Goal: Find specific page/section: Find specific page/section

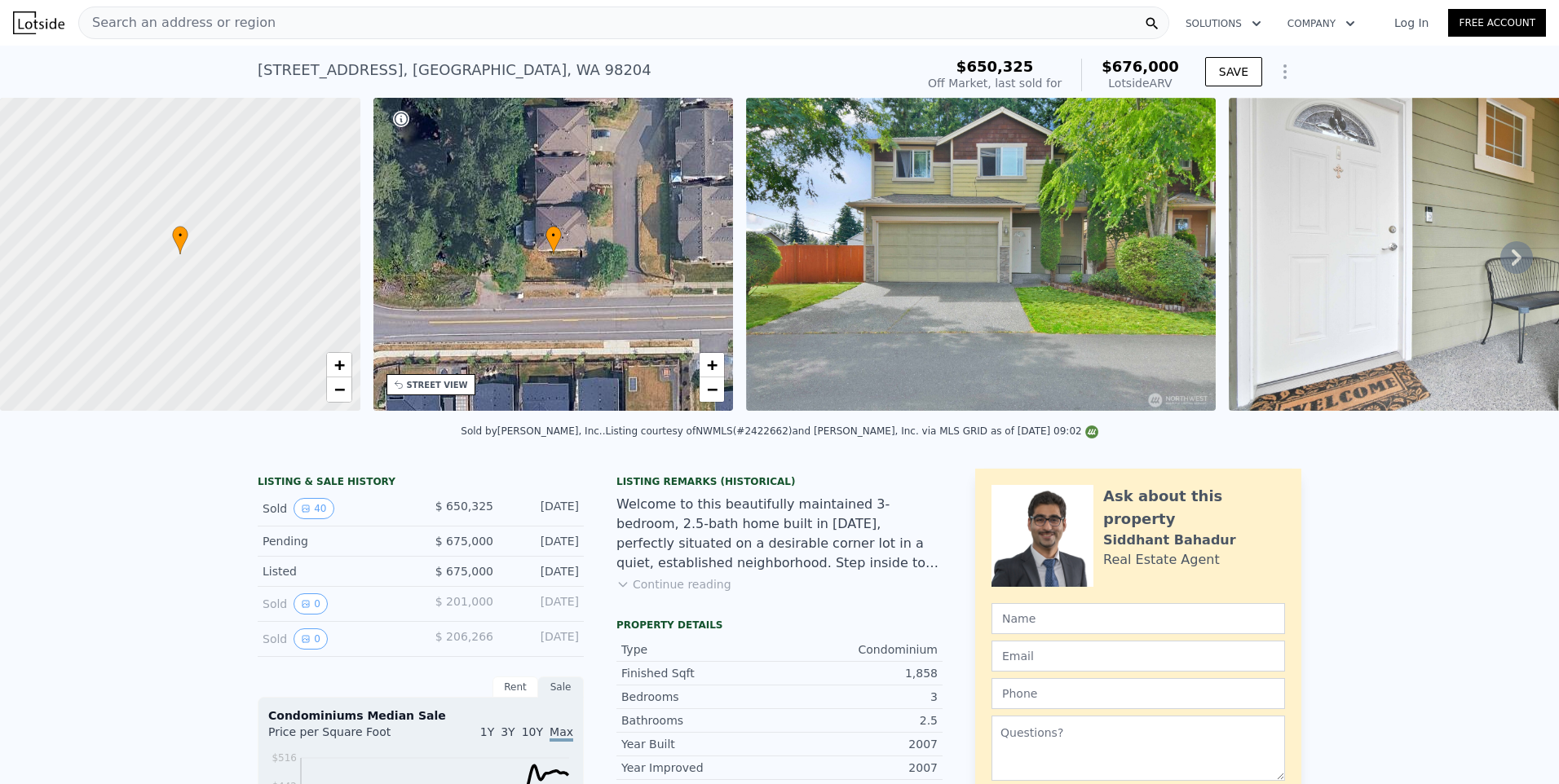
click at [136, 24] on span "Search an address or region" at bounding box center [177, 23] width 197 height 20
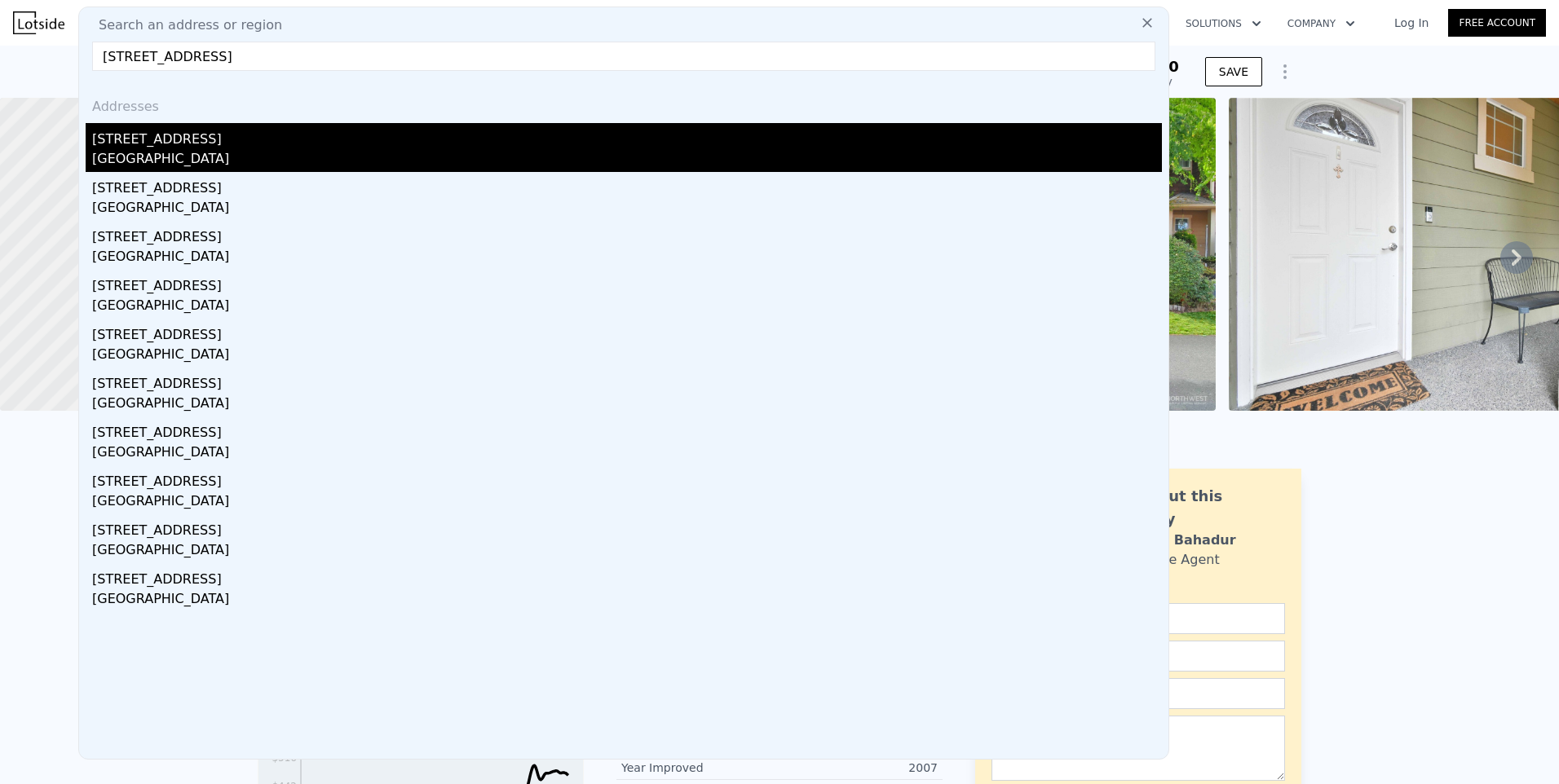
type input "[STREET_ADDRESS]"
click at [167, 155] on div "[GEOGRAPHIC_DATA]" at bounding box center [626, 160] width 1070 height 23
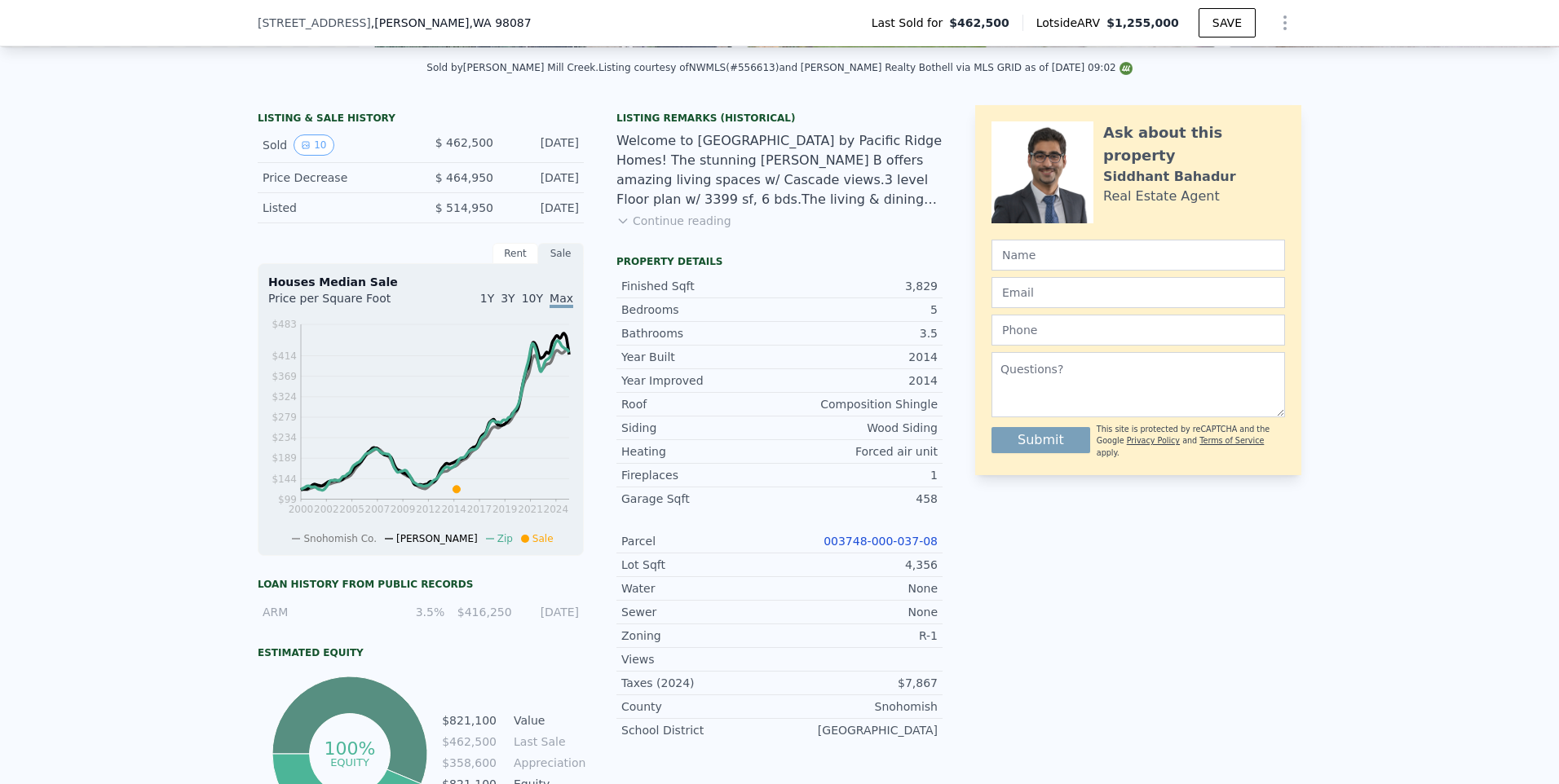
scroll to position [329, 0]
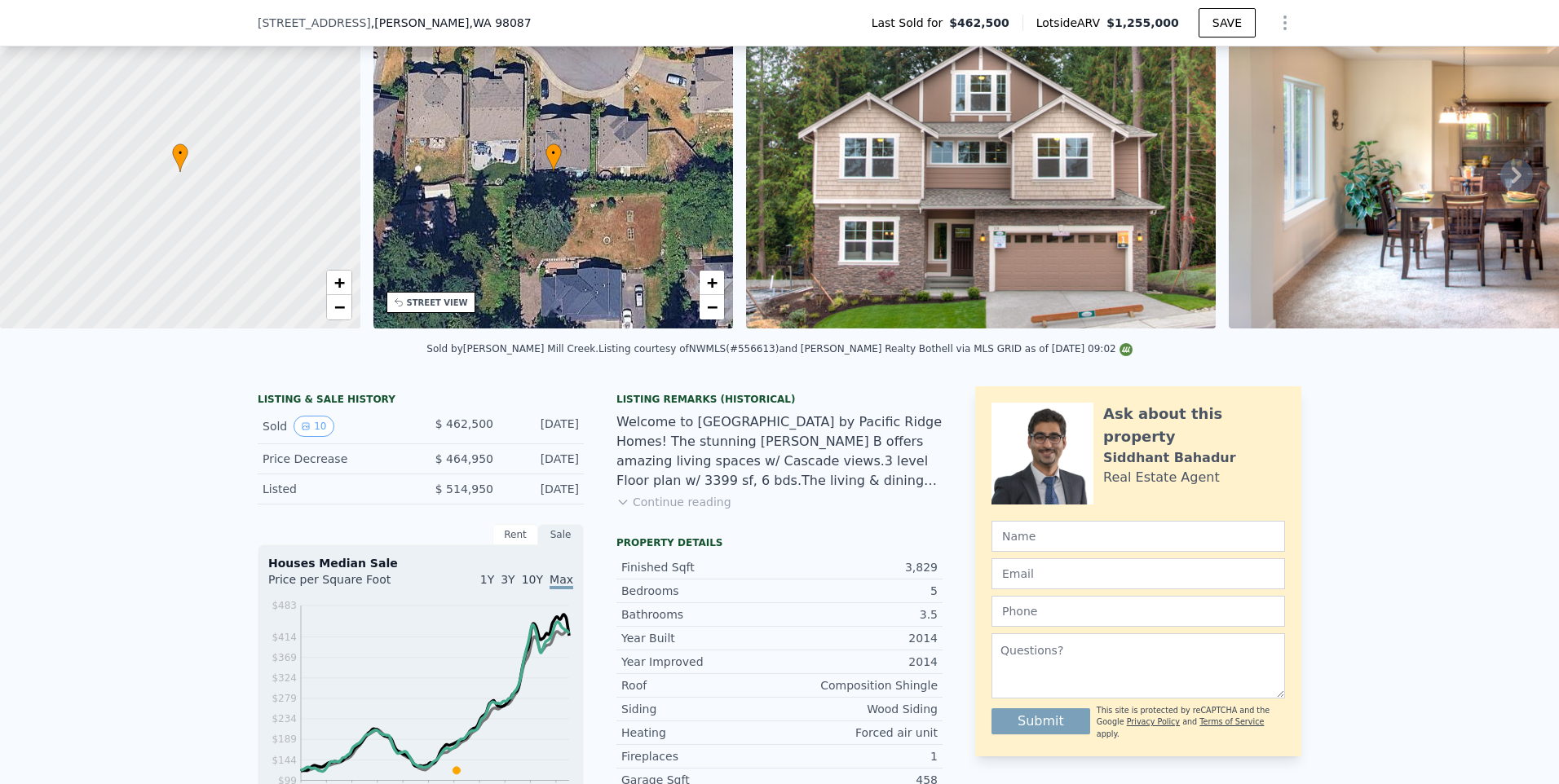
click at [1518, 89] on img at bounding box center [1464, 172] width 469 height 313
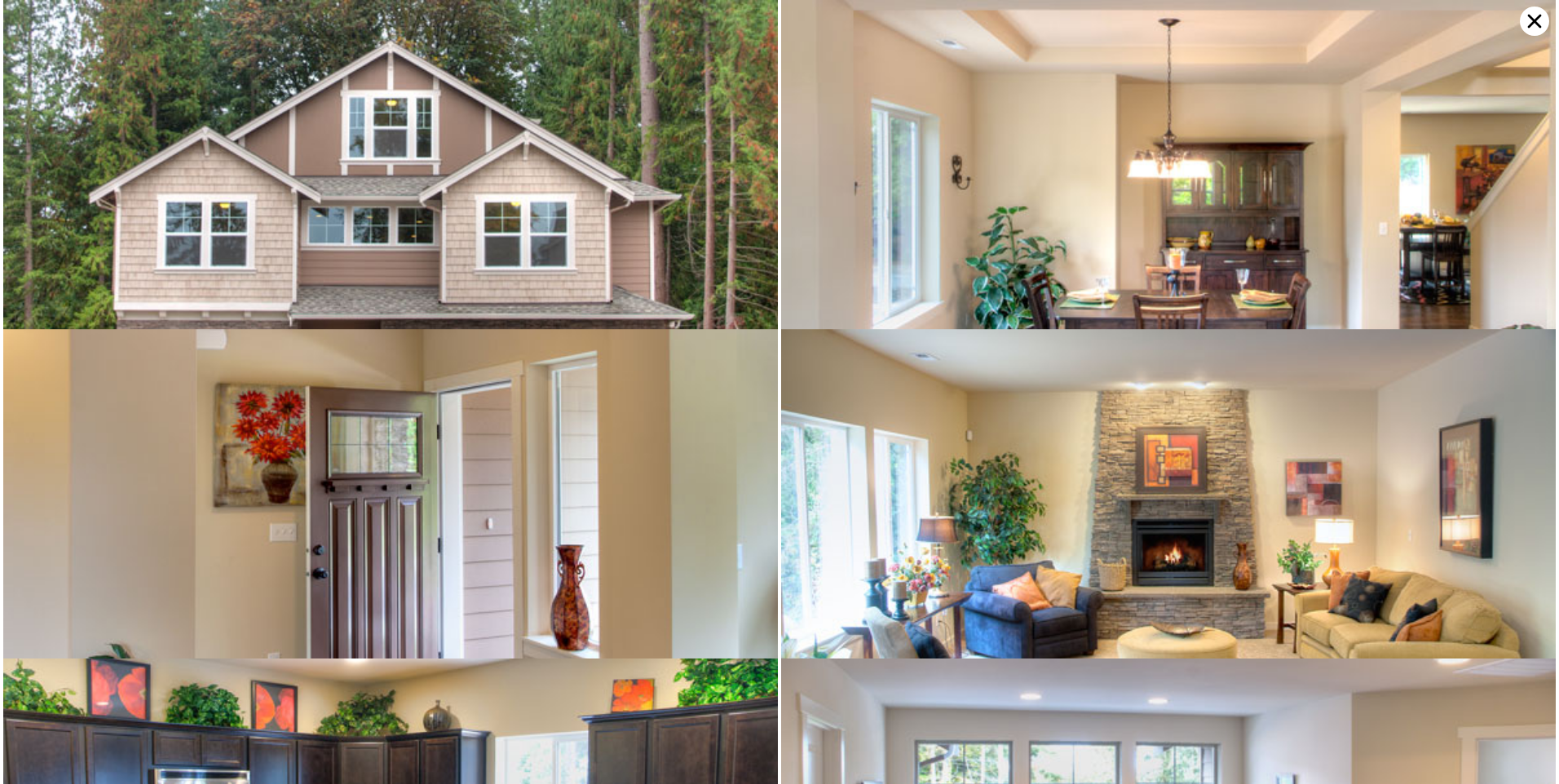
click at [431, 211] on img at bounding box center [390, 258] width 775 height 516
drag, startPoint x: 603, startPoint y: 578, endPoint x: 1244, endPoint y: 527, distance: 643.0
click at [1244, 527] on img at bounding box center [1168, 587] width 775 height 516
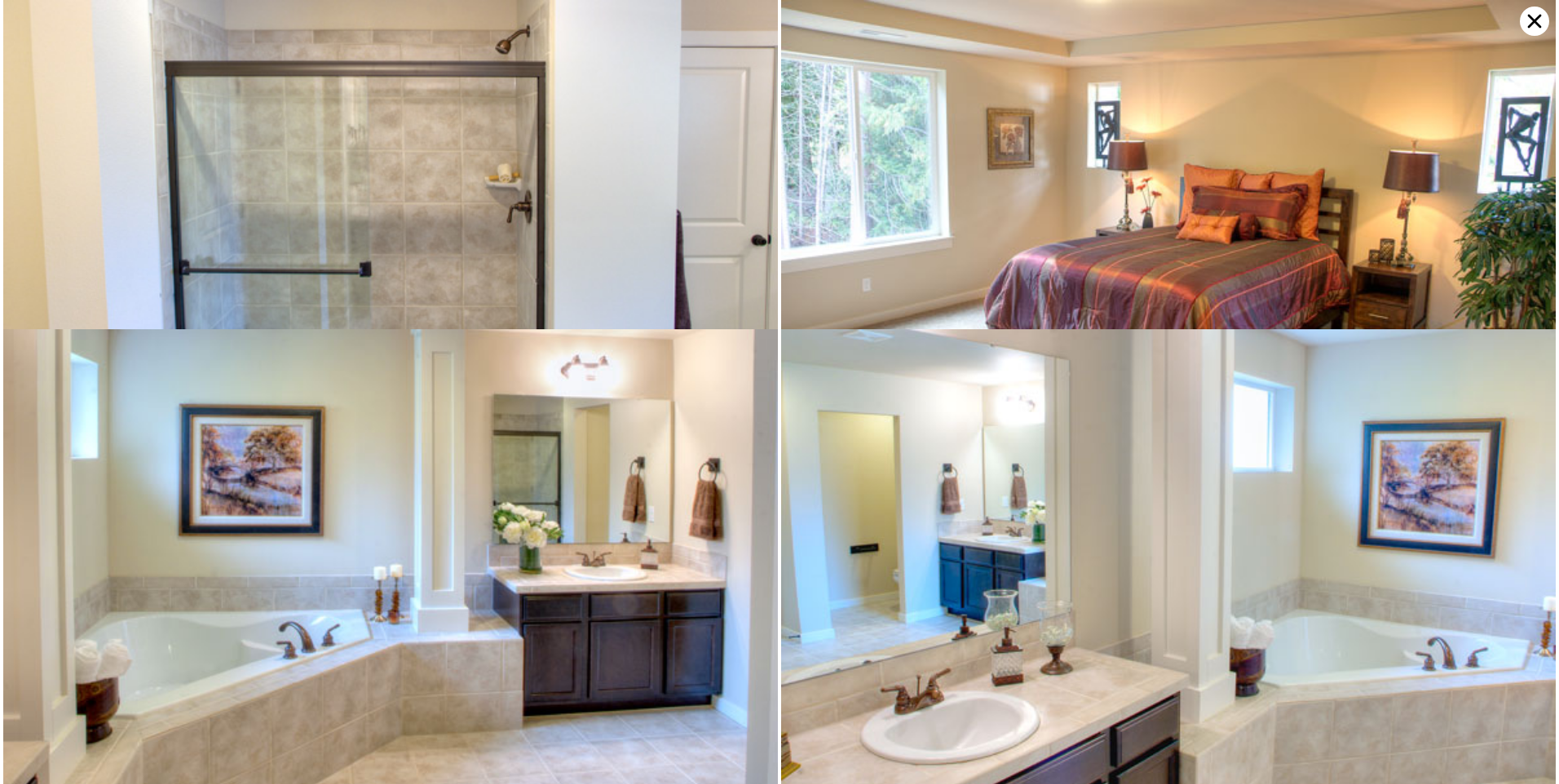
scroll to position [1045, 0]
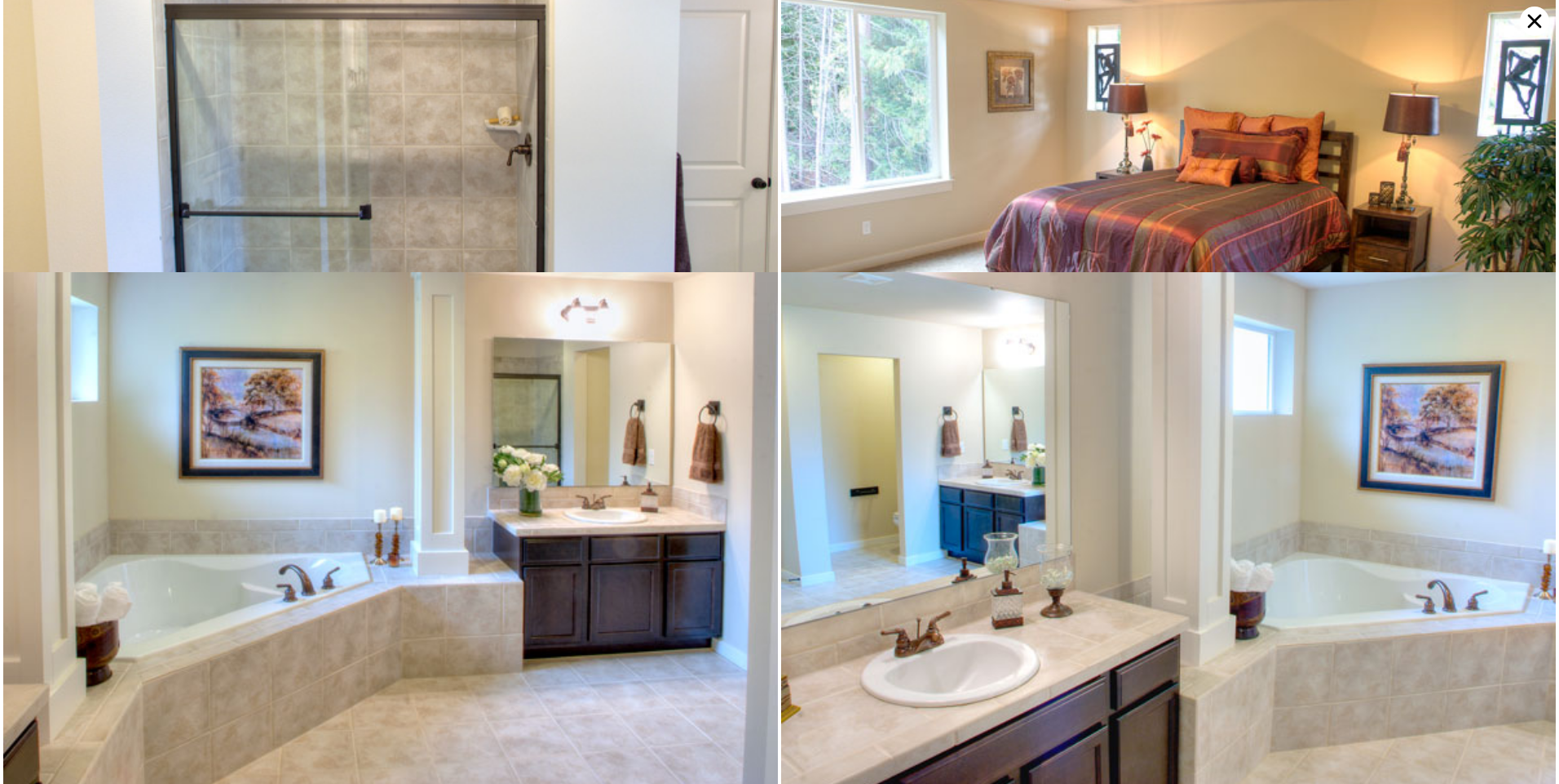
click at [1540, 16] on icon at bounding box center [1535, 22] width 14 height 14
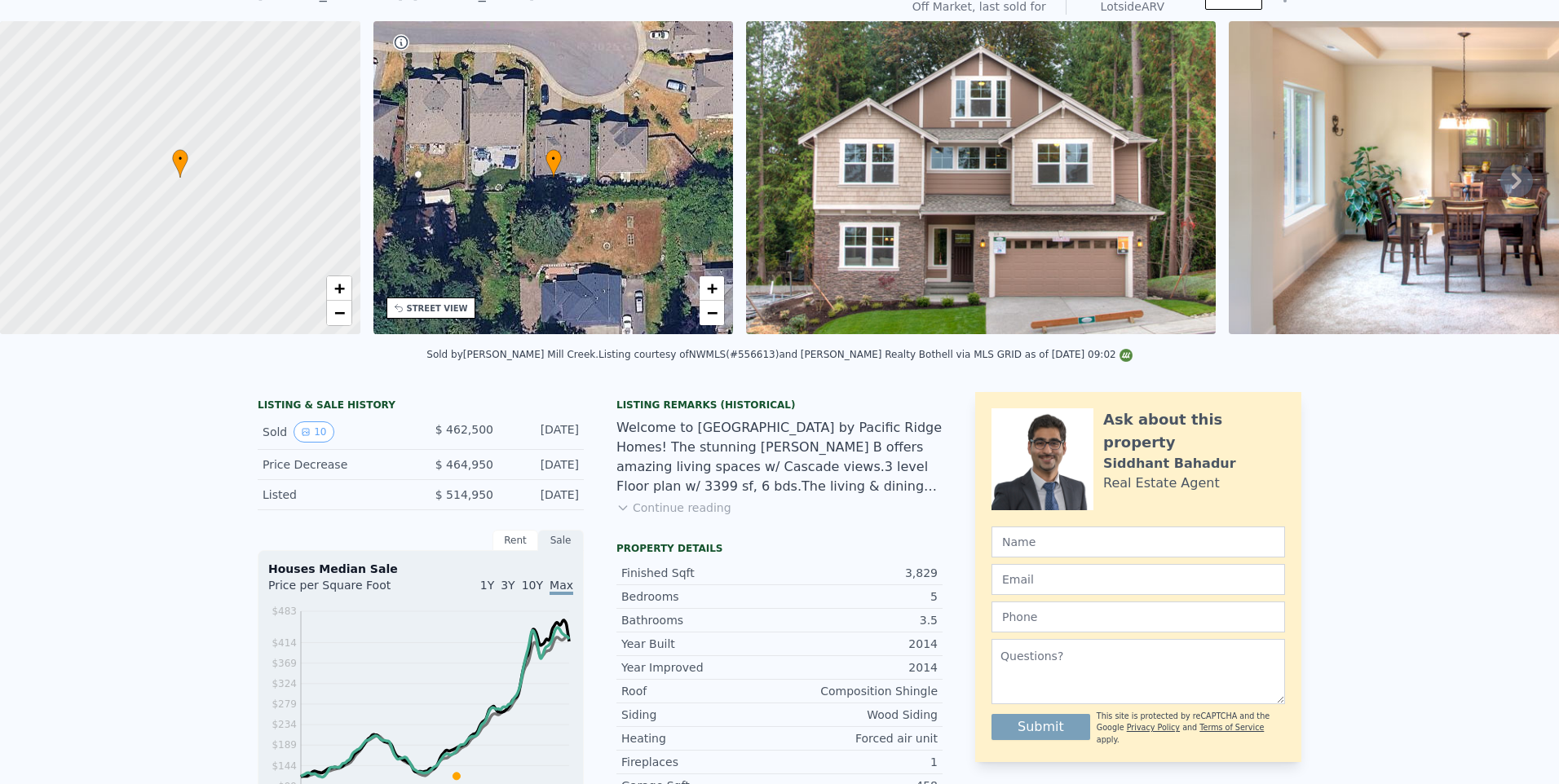
scroll to position [76, 0]
